Goal: Task Accomplishment & Management: Manage account settings

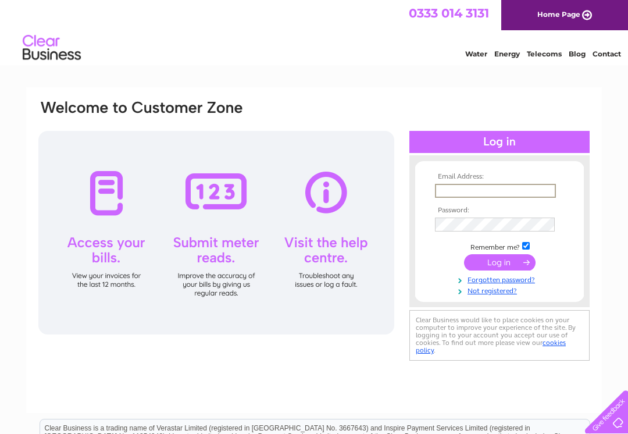
click at [482, 192] on input "text" at bounding box center [495, 191] width 121 height 14
type input "Amandafs2017@yahoo.com"
click at [499, 269] on input "submit" at bounding box center [500, 262] width 72 height 16
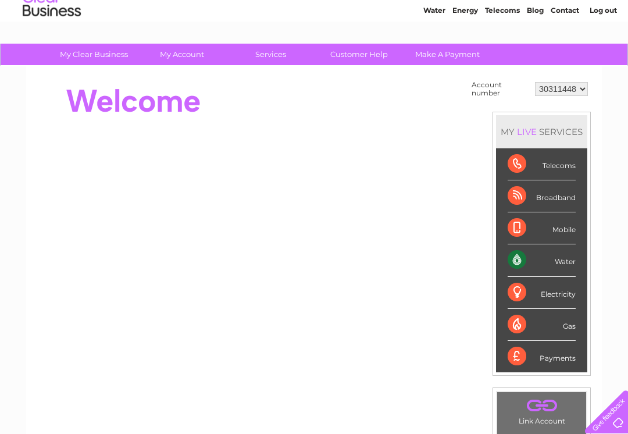
scroll to position [52, 0]
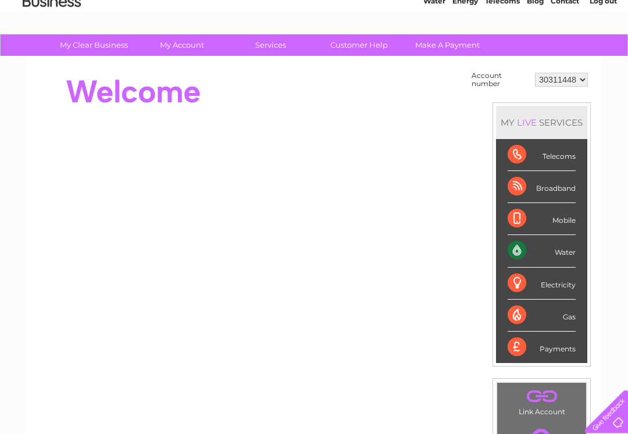
click at [559, 250] on div "Water" at bounding box center [542, 251] width 68 height 32
click at [513, 250] on div "Water" at bounding box center [542, 251] width 68 height 32
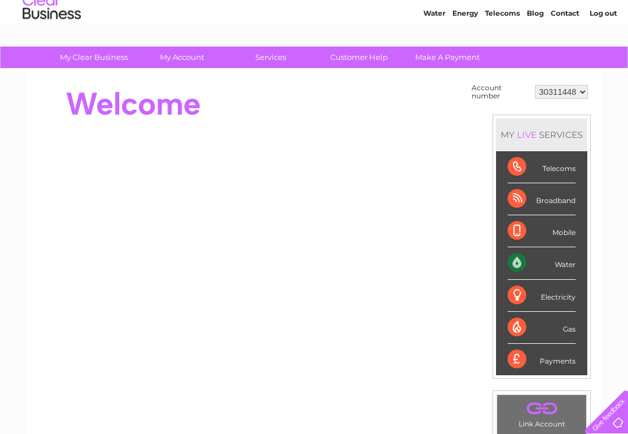
scroll to position [0, 0]
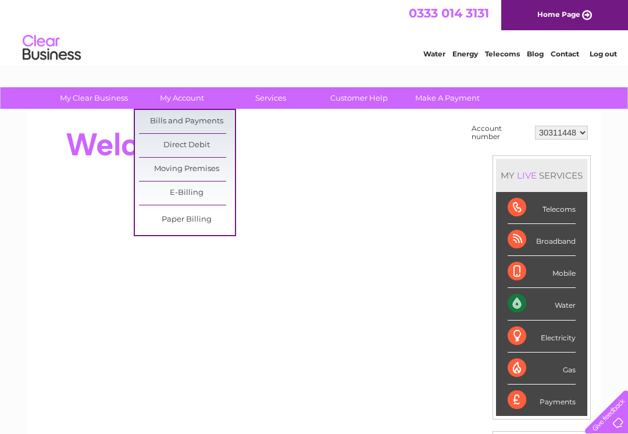
click at [201, 120] on link "Bills and Payments" at bounding box center [187, 121] width 96 height 23
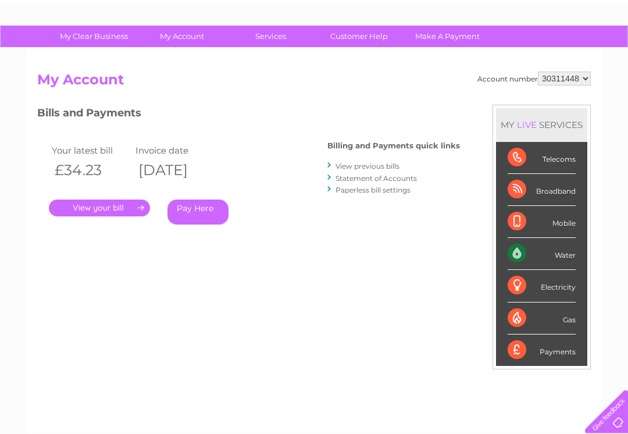
scroll to position [62, 0]
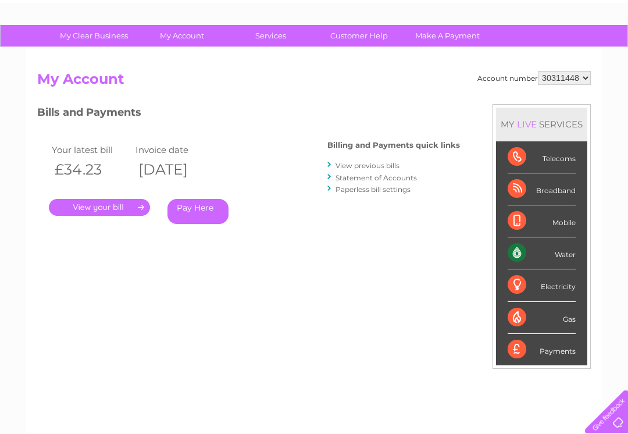
click at [135, 202] on link "." at bounding box center [99, 207] width 101 height 17
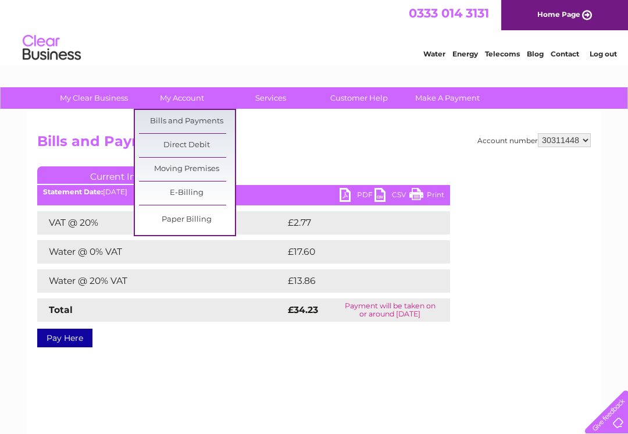
click at [214, 120] on link "Bills and Payments" at bounding box center [187, 121] width 96 height 23
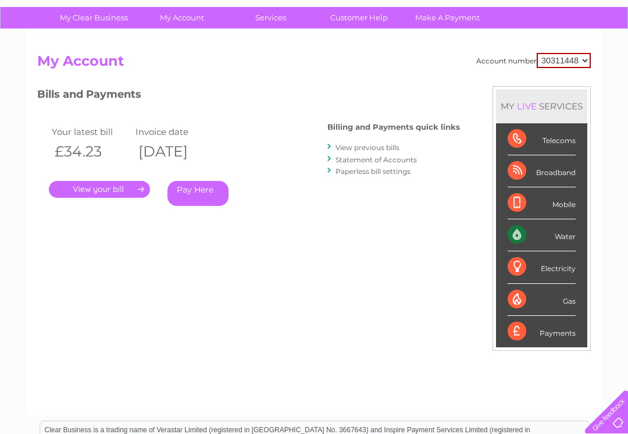
scroll to position [78, 0]
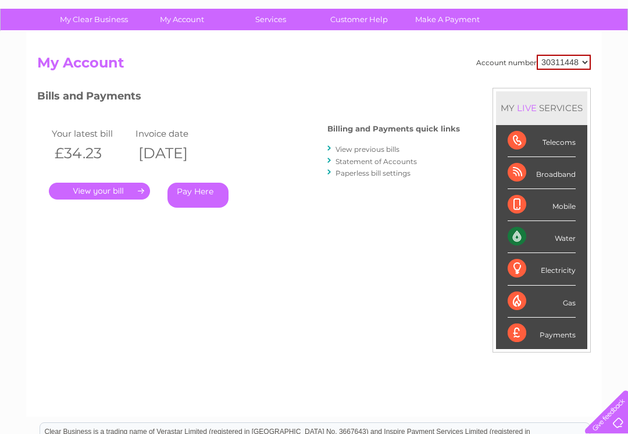
click at [387, 148] on link "View previous bills" at bounding box center [367, 149] width 64 height 9
